Goal: Information Seeking & Learning: Learn about a topic

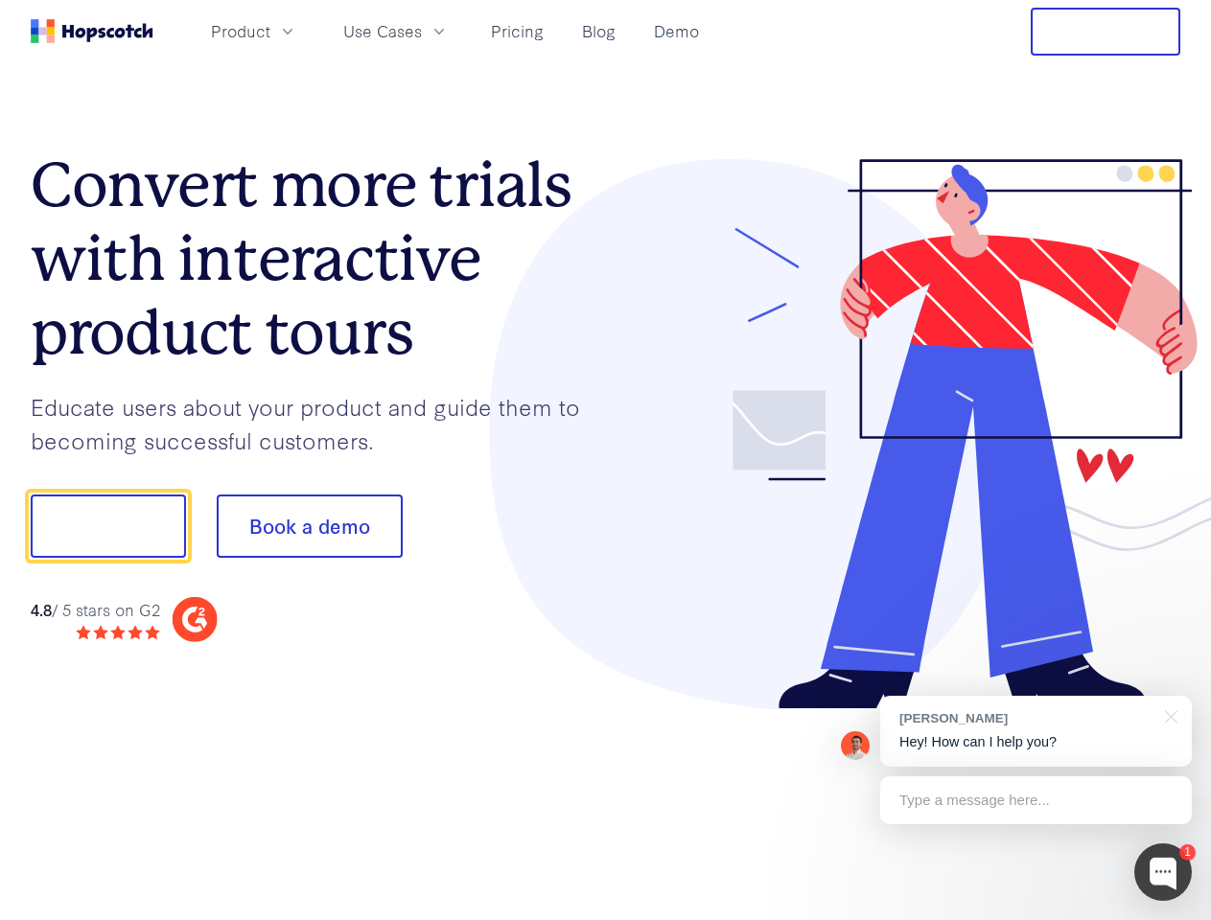
click at [606, 460] on div at bounding box center [893, 434] width 575 height 551
click at [270, 31] on span "Product" at bounding box center [240, 31] width 59 height 24
click at [422, 31] on span "Use Cases" at bounding box center [382, 31] width 79 height 24
click at [1105, 32] on button "Free Trial" at bounding box center [1106, 32] width 150 height 48
click at [107, 526] on button "Show me!" at bounding box center [108, 526] width 155 height 63
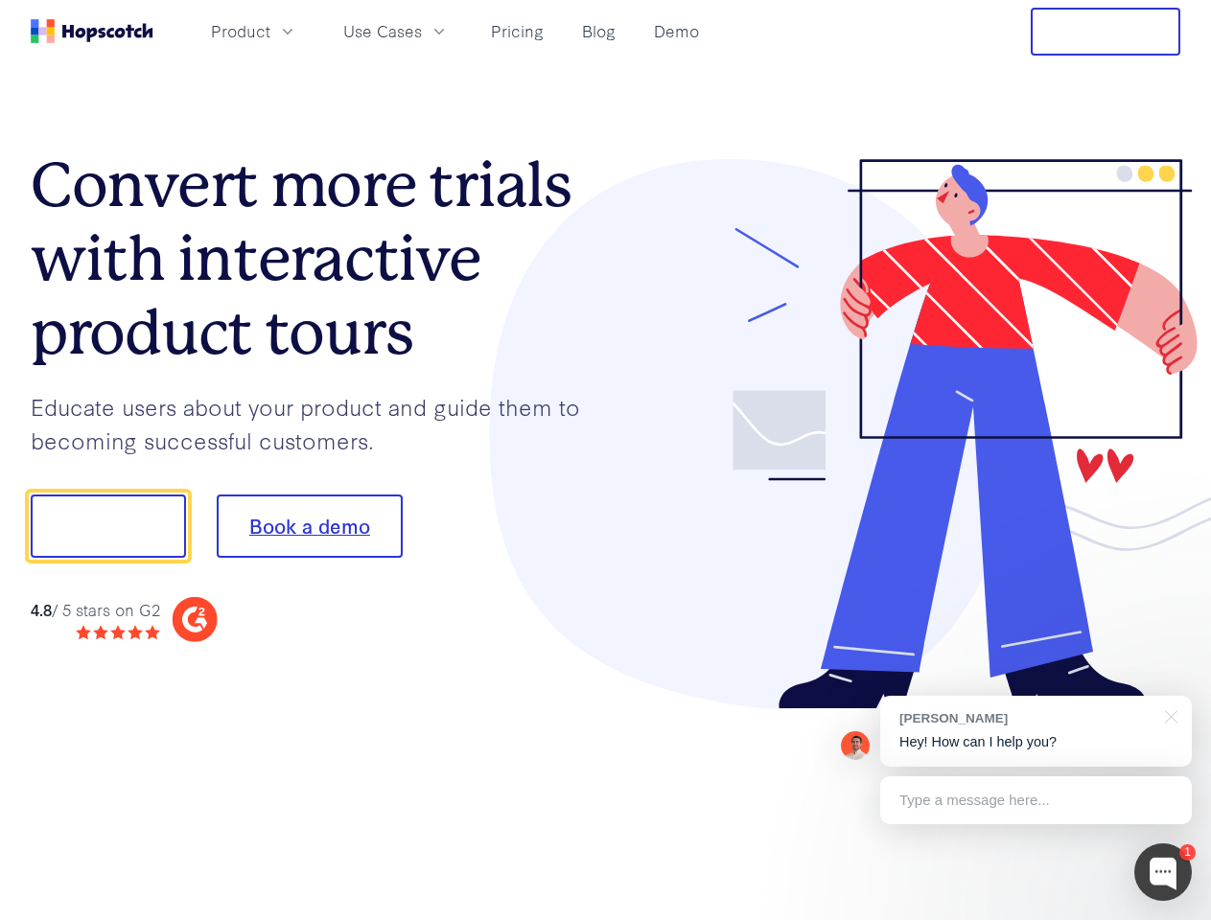
click at [309, 526] on button "Book a demo" at bounding box center [310, 526] width 186 height 63
click at [1163, 872] on div at bounding box center [1163, 873] width 58 height 58
click at [1035, 732] on div "[PERSON_NAME] Hey! How can I help you?" at bounding box center [1036, 731] width 312 height 71
click at [1168, 715] on div at bounding box center [1168, 715] width 48 height 39
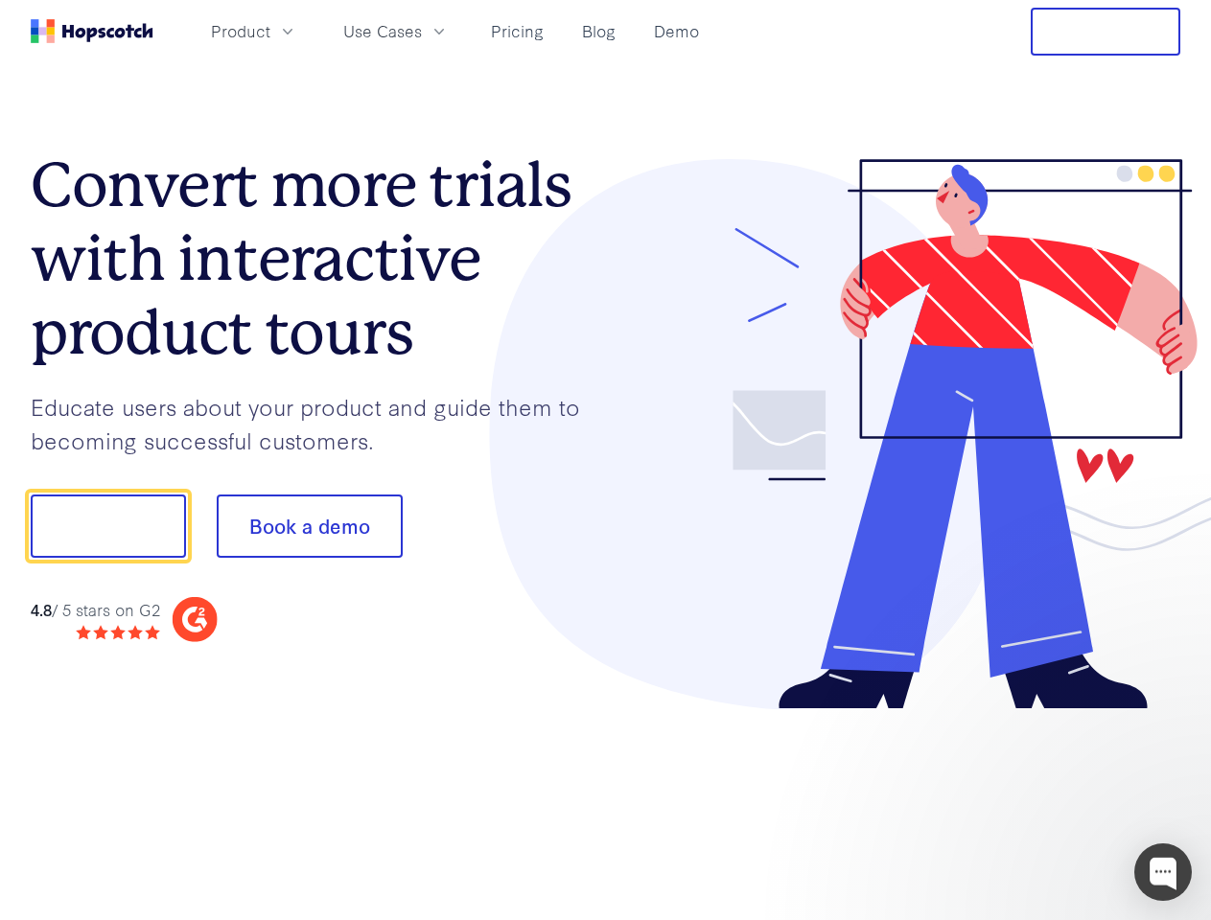
click at [1035, 801] on div at bounding box center [1012, 652] width 360 height 383
